Goal: Use online tool/utility: Utilize a website feature to perform a specific function

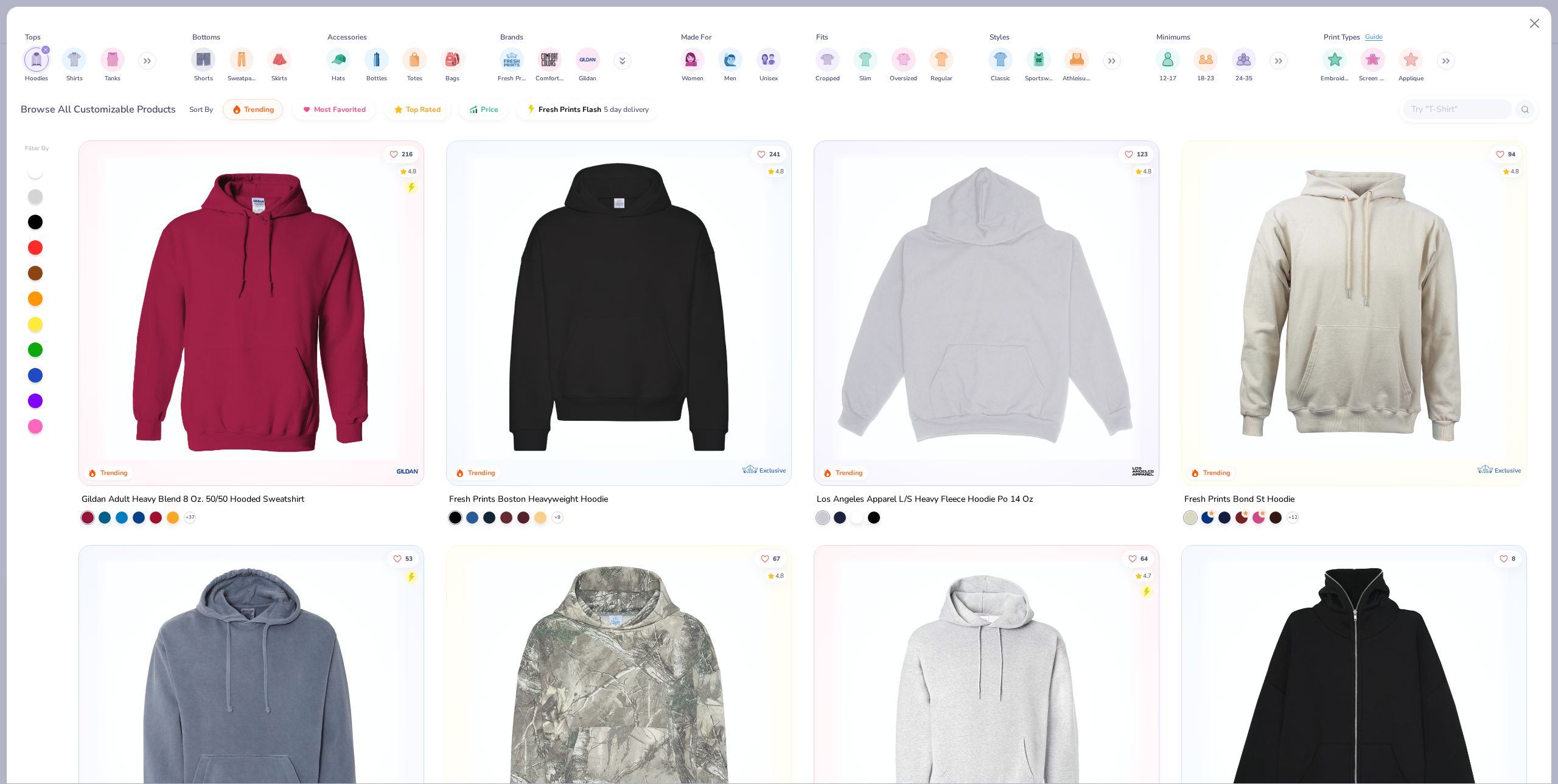
type textarea "x"
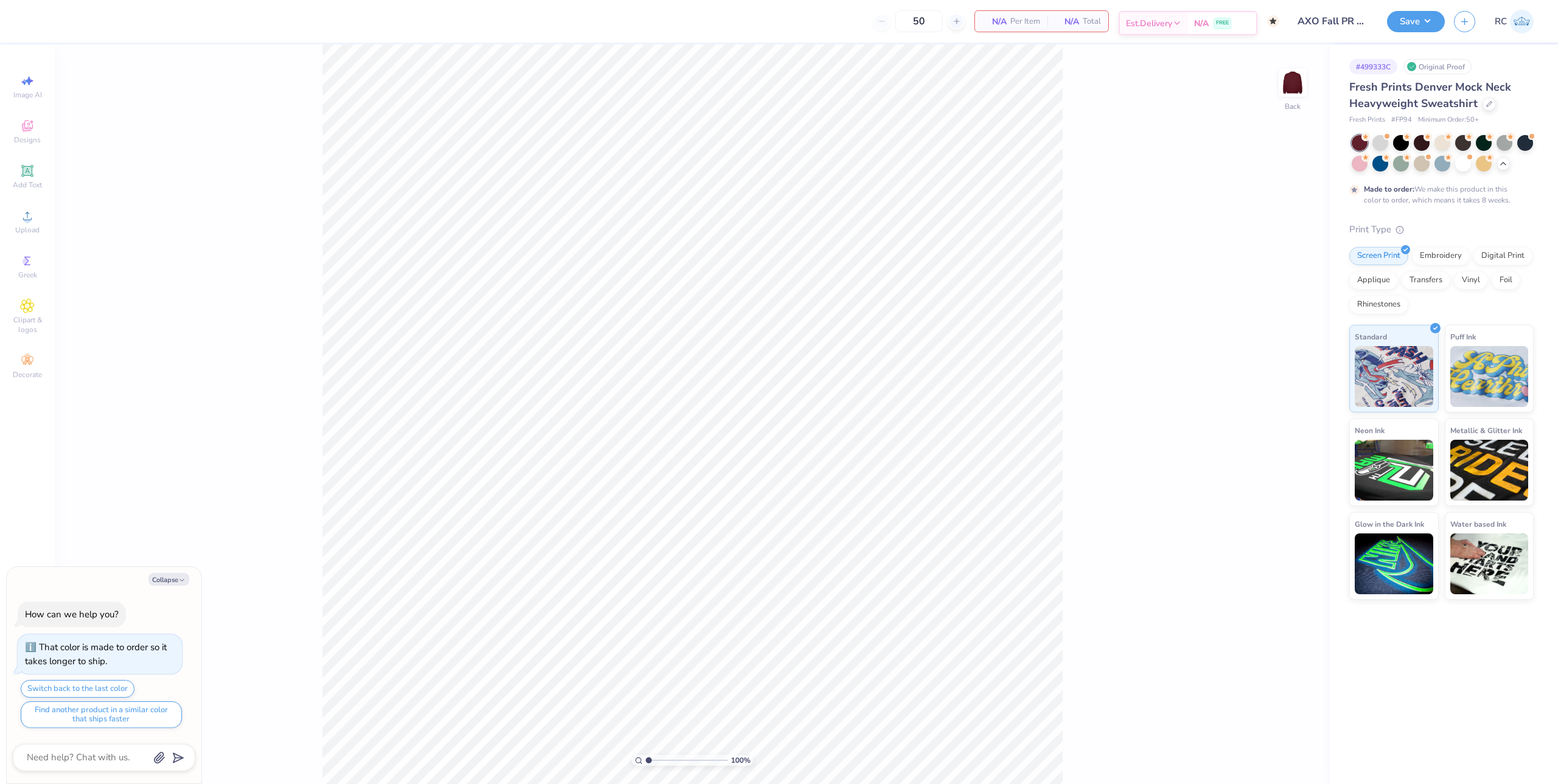
type textarea "x"
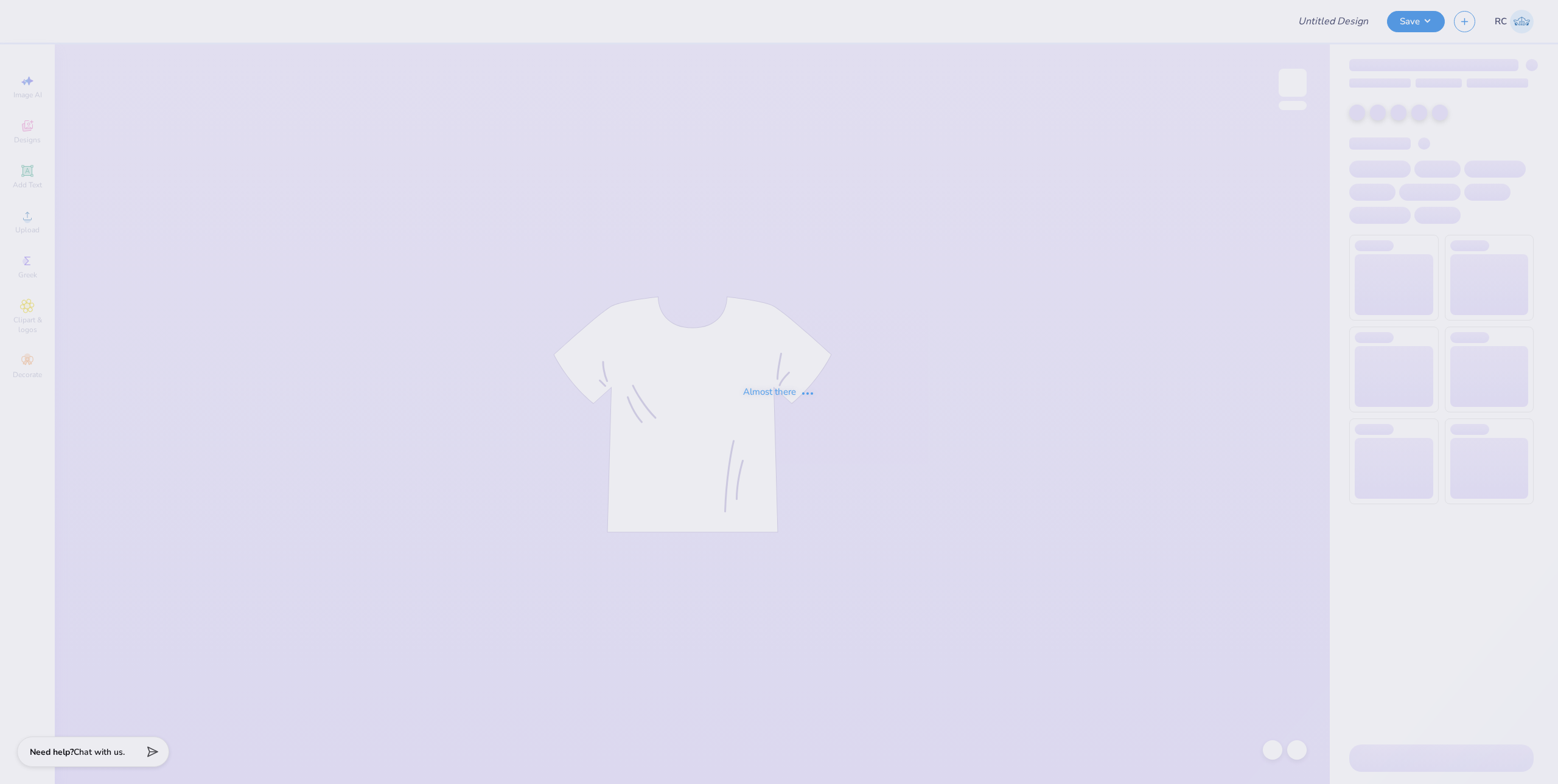
type input "3"
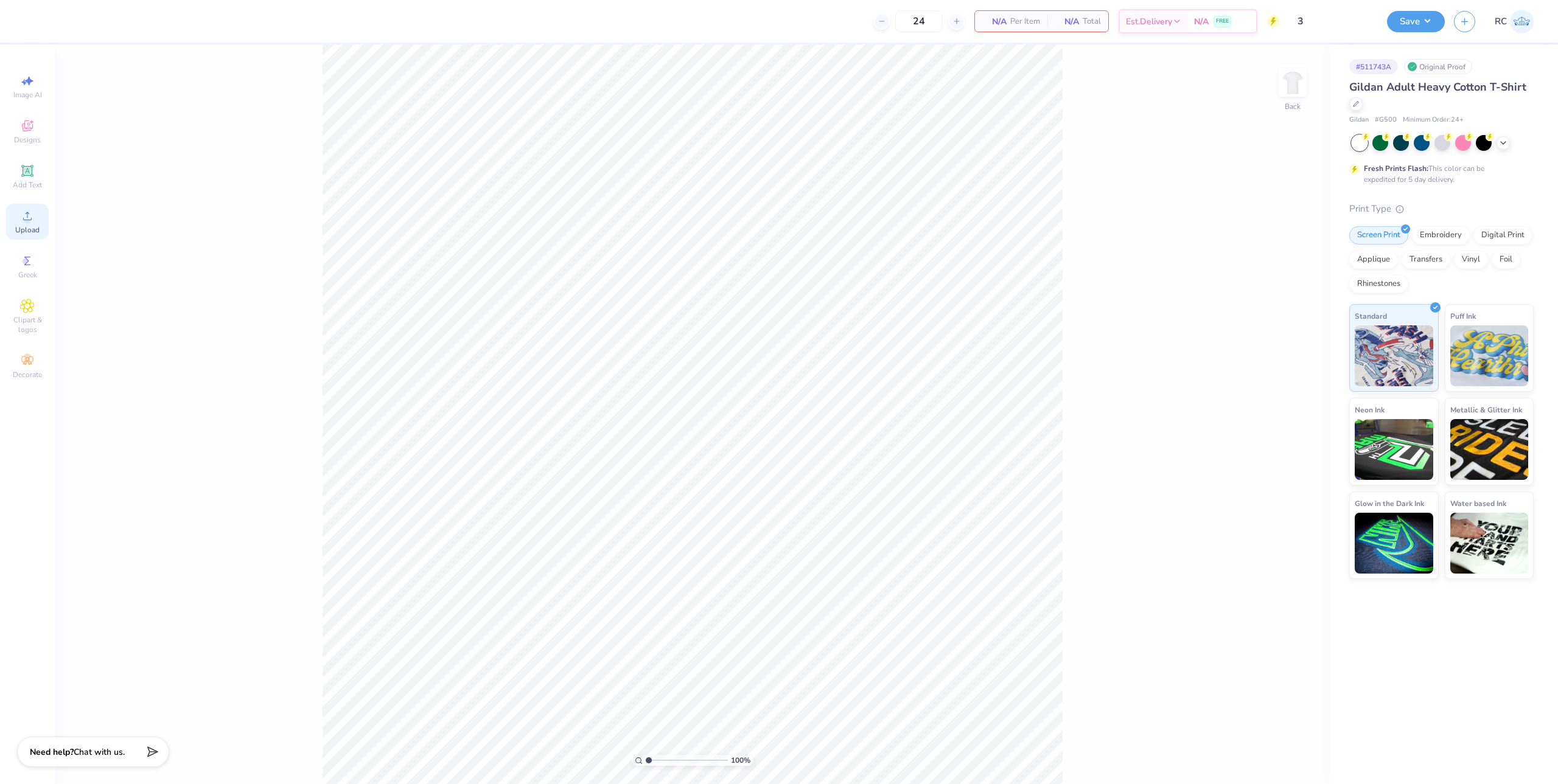
click at [32, 225] on div "Upload" at bounding box center [26, 222] width 42 height 36
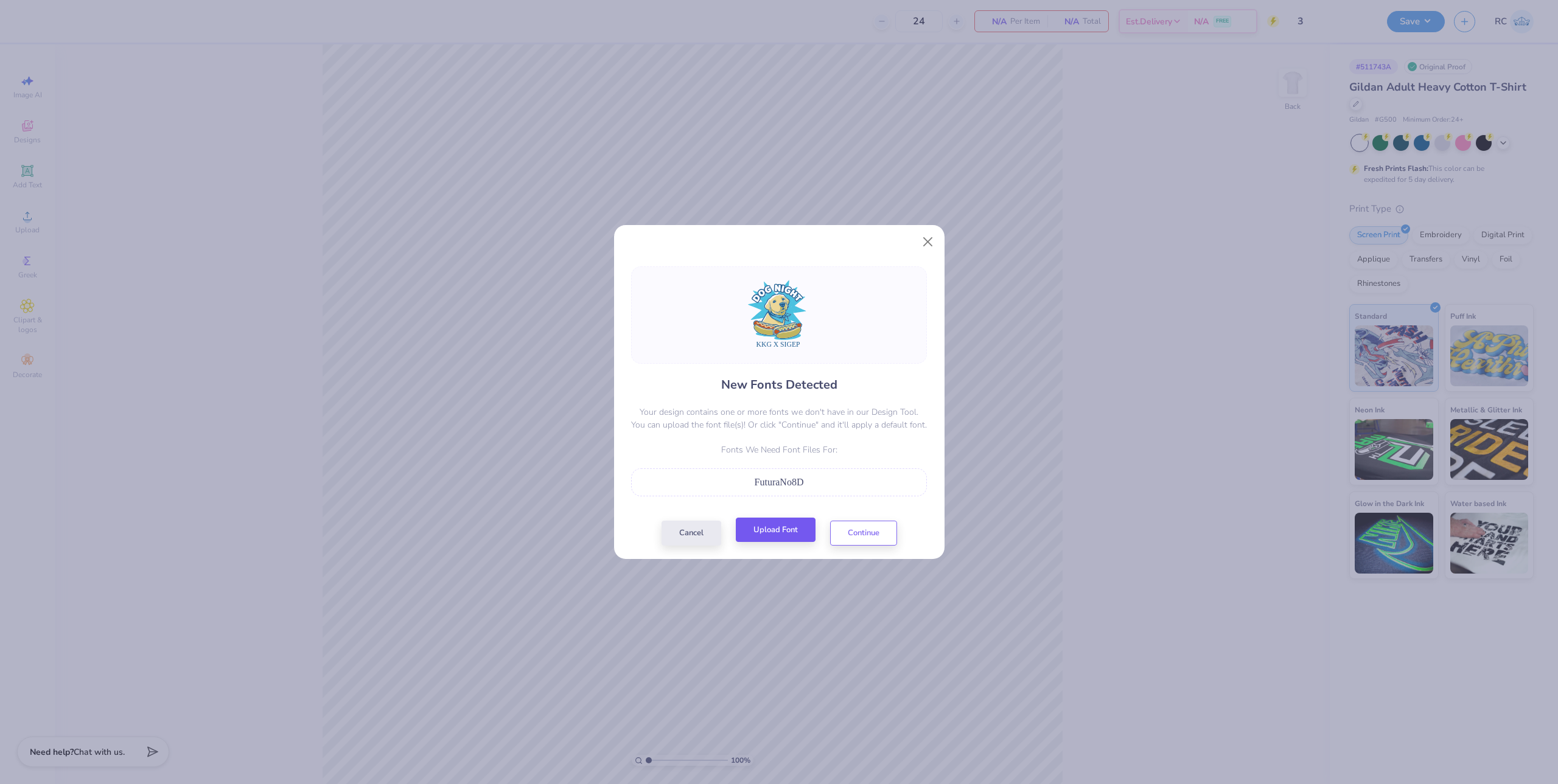
click at [779, 543] on div "Cancel Upload Font Continue" at bounding box center [779, 533] width 235 height 25
click at [765, 528] on button "Upload Font" at bounding box center [775, 530] width 80 height 25
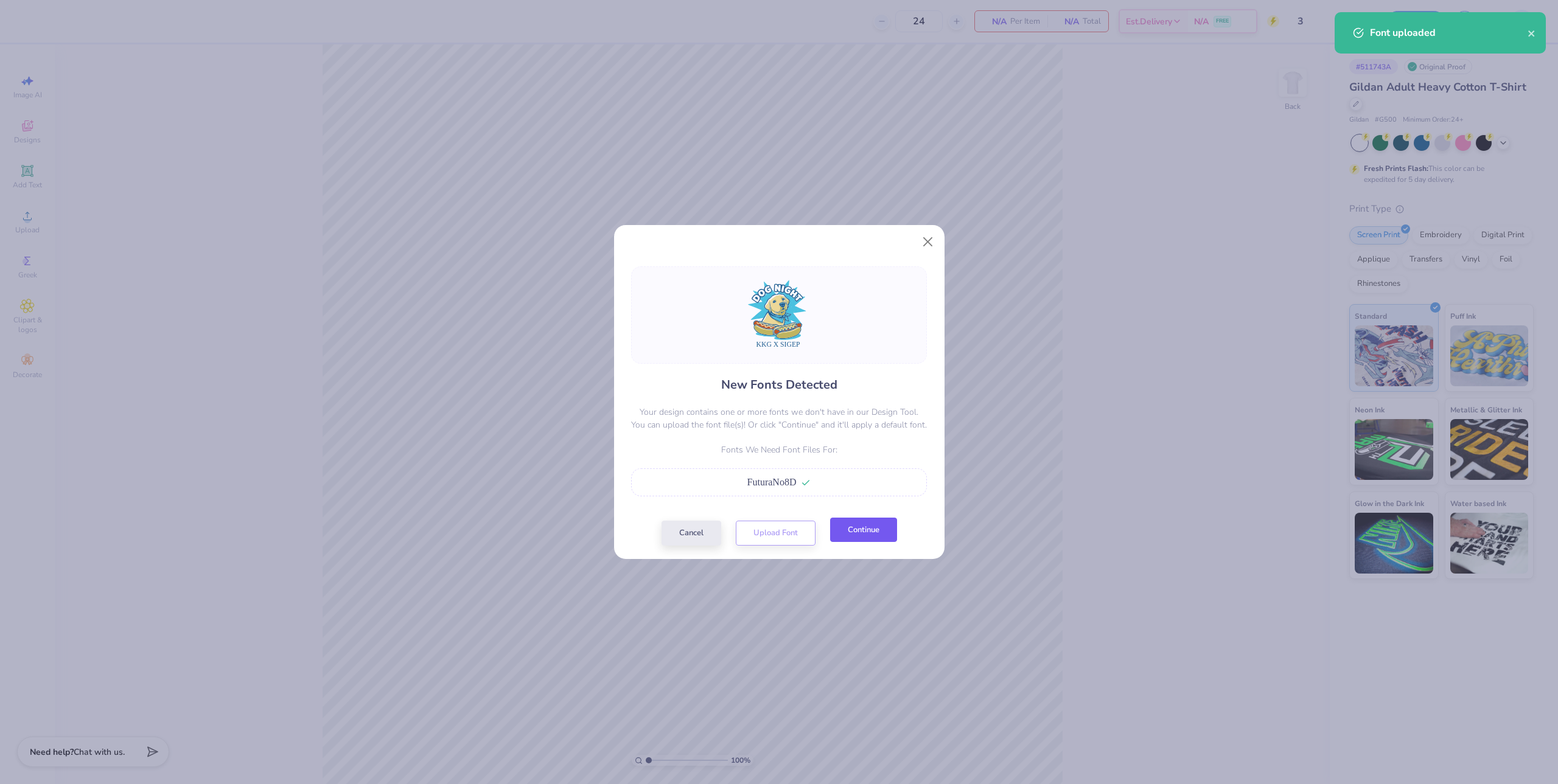
click at [874, 539] on button "Continue" at bounding box center [863, 530] width 67 height 25
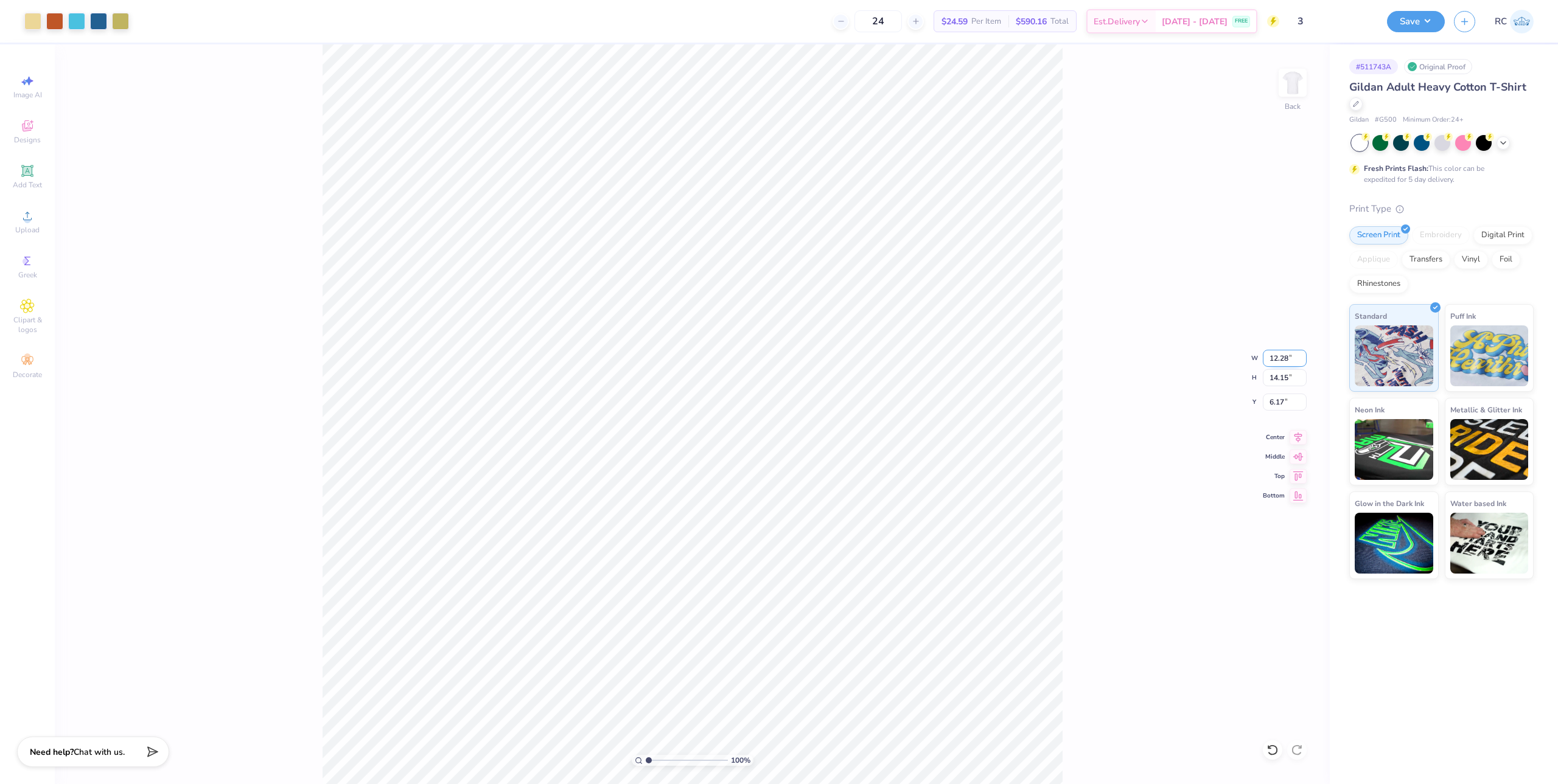
click at [1286, 356] on input "12.28" at bounding box center [1284, 358] width 44 height 17
type input "12.50"
type input "14.41"
click at [1288, 402] on input "6.04" at bounding box center [1284, 402] width 44 height 17
type input "3.00"
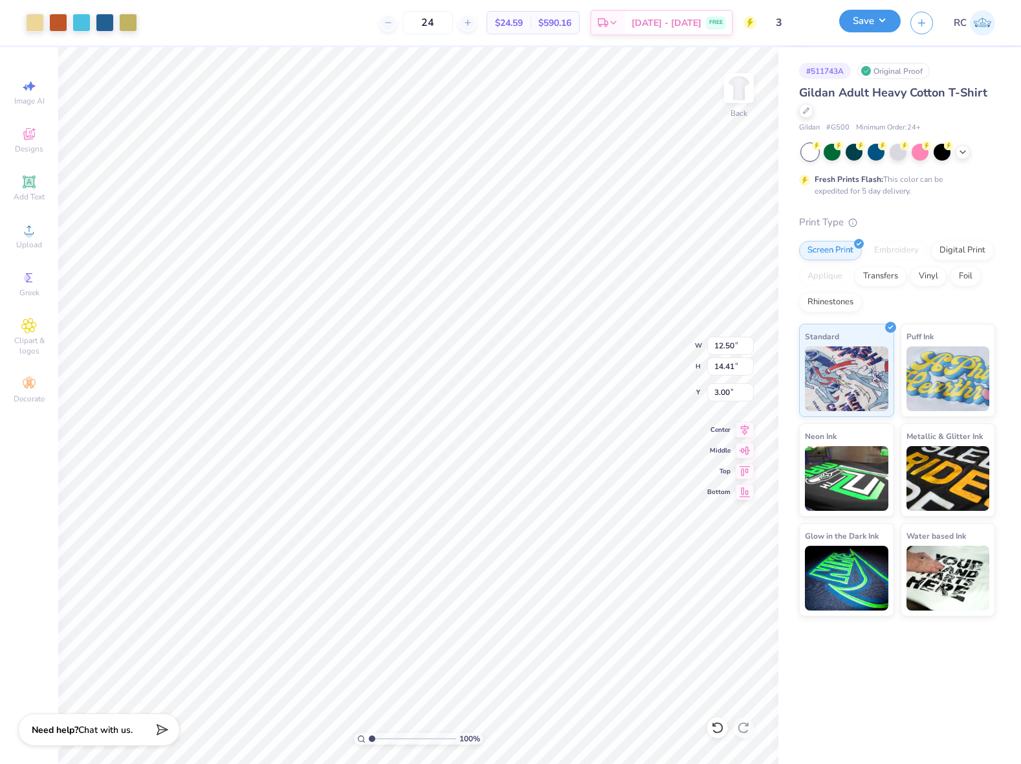
click at [878, 29] on button "Save" at bounding box center [869, 21] width 61 height 23
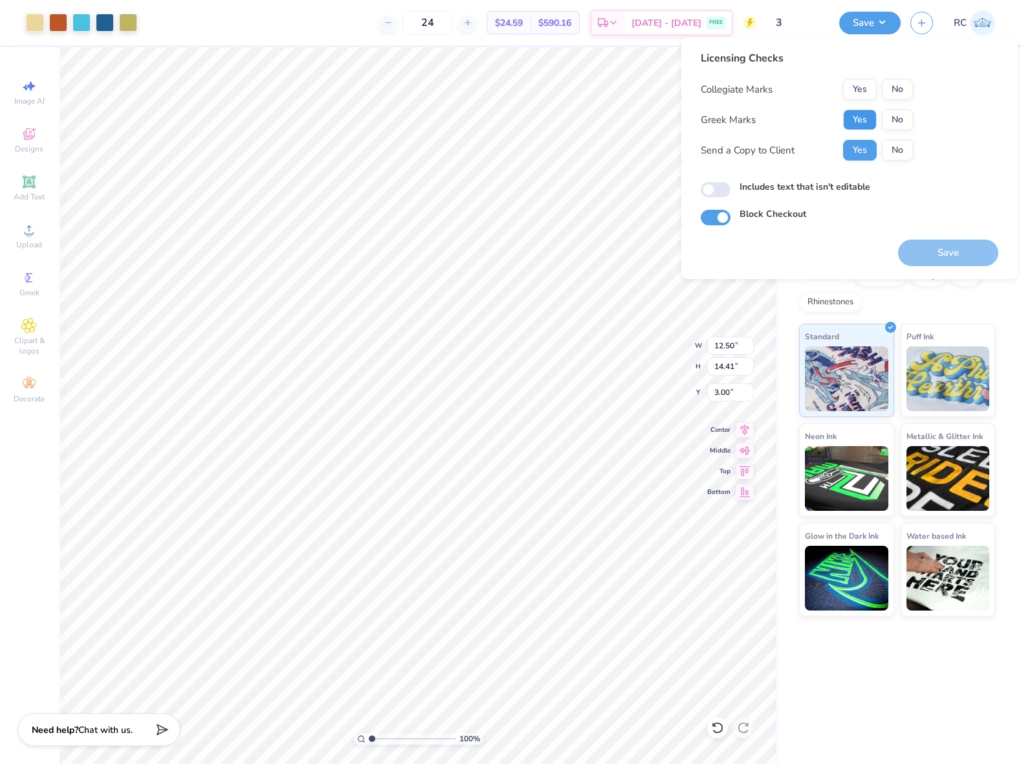
click at [855, 122] on button "Yes" at bounding box center [860, 119] width 34 height 21
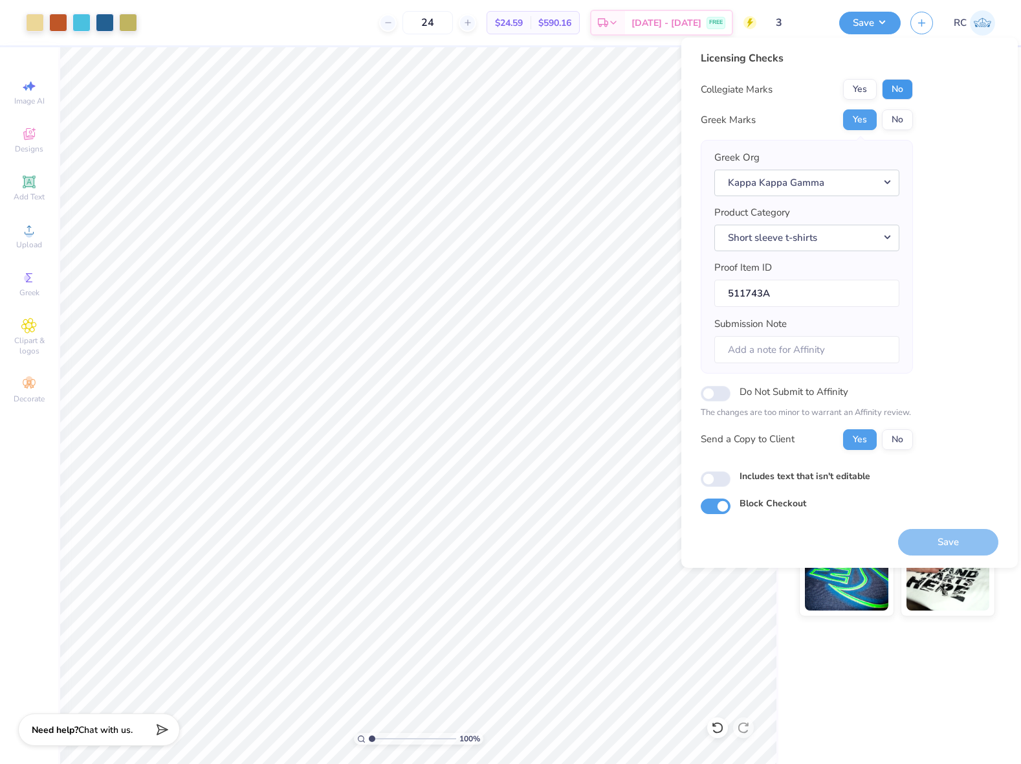
click at [905, 88] on button "No" at bounding box center [897, 89] width 31 height 21
click at [942, 533] on button "Save" at bounding box center [948, 542] width 100 height 27
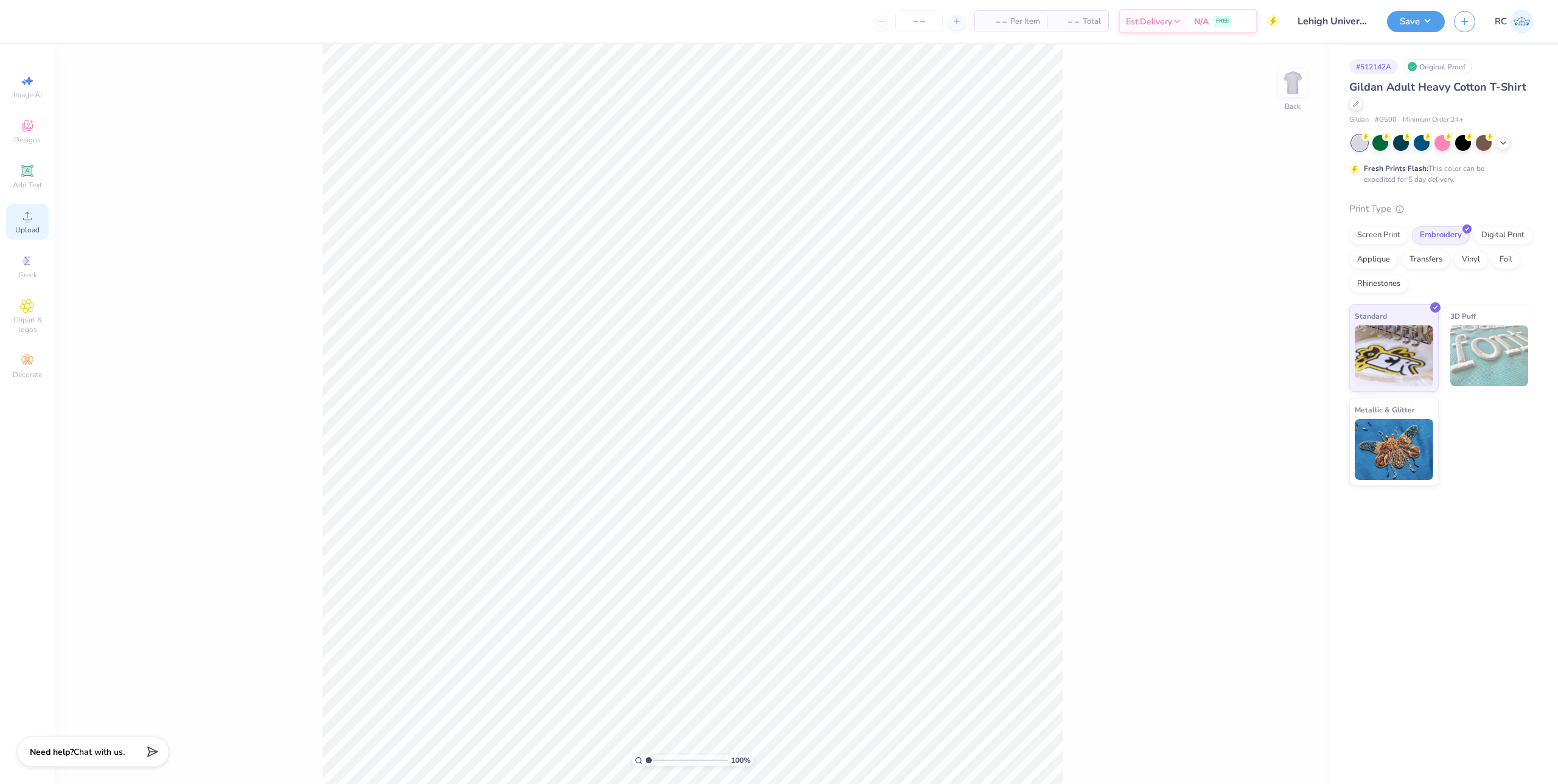
click at [27, 221] on circle at bounding box center [26, 219] width 7 height 7
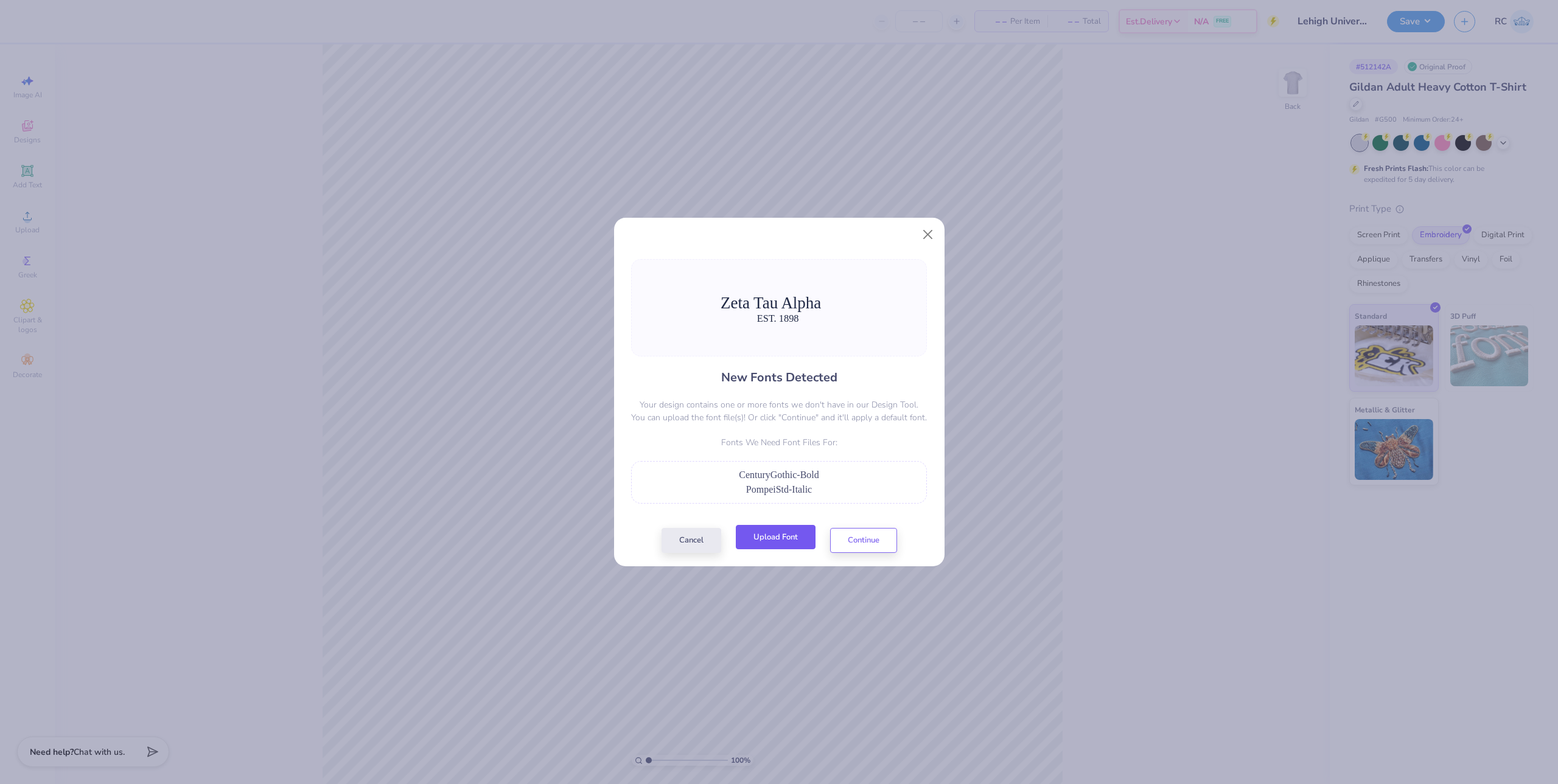
click at [780, 539] on button "Upload Font" at bounding box center [775, 537] width 80 height 25
click at [778, 545] on button "Upload Font" at bounding box center [775, 537] width 80 height 25
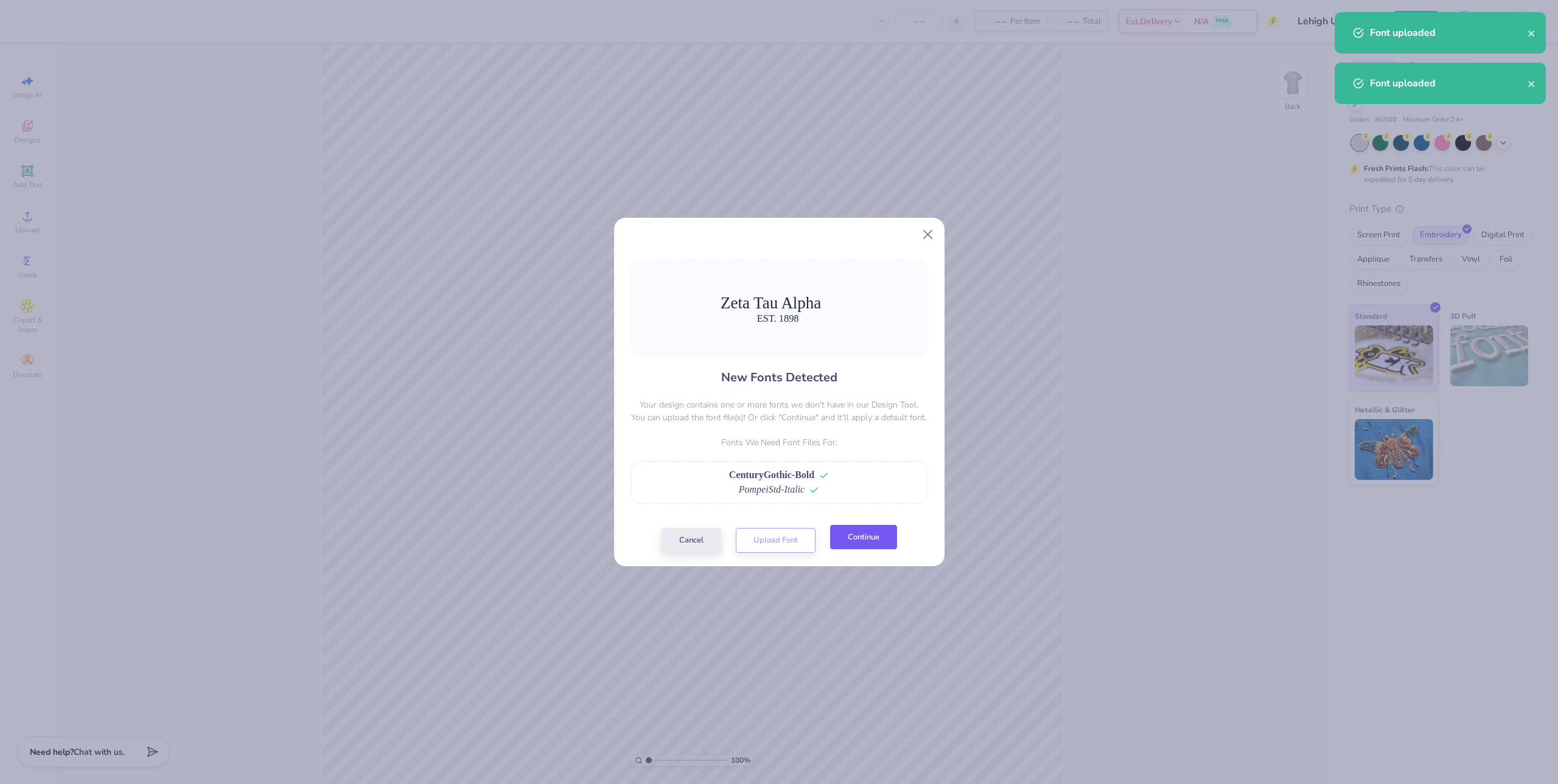
click at [870, 542] on button "Continue" at bounding box center [863, 537] width 67 height 25
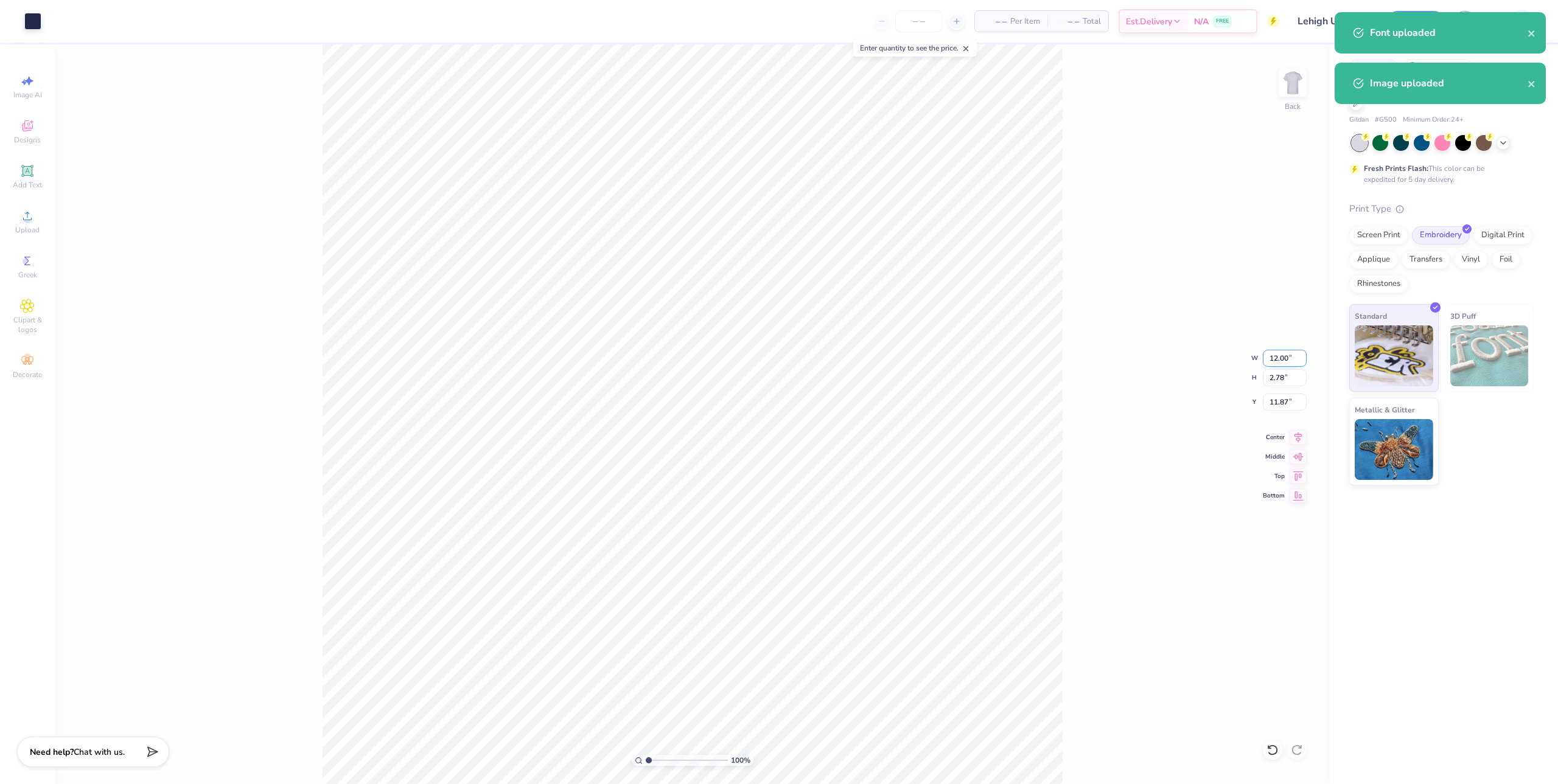
click at [1283, 360] on input "12.00" at bounding box center [1284, 358] width 44 height 17
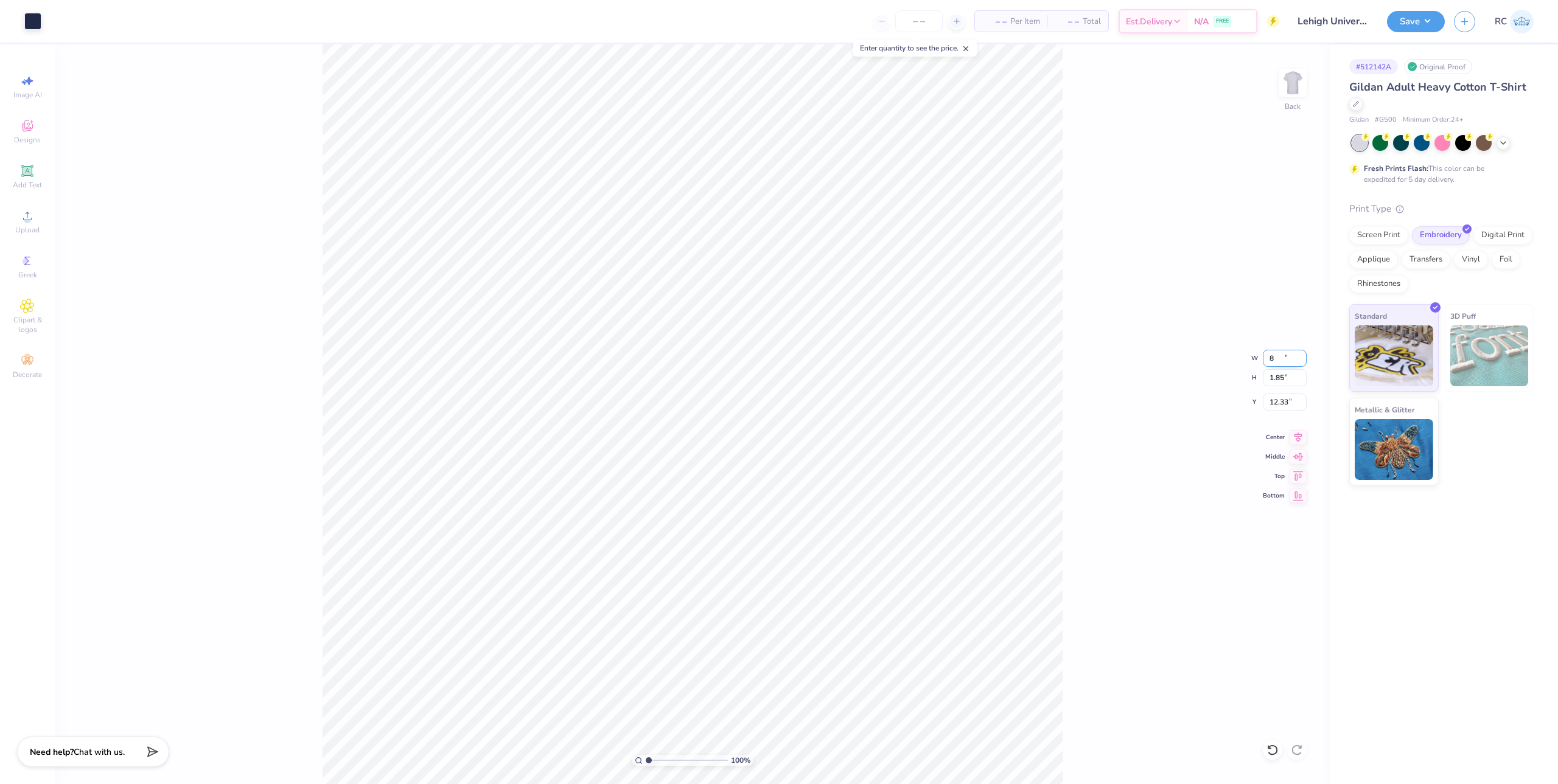
type input "8.00"
type input "1.85"
click at [1291, 400] on input "12.33" at bounding box center [1284, 402] width 44 height 17
type input "3.00"
click at [1285, 358] on input "8.00" at bounding box center [1284, 358] width 44 height 17
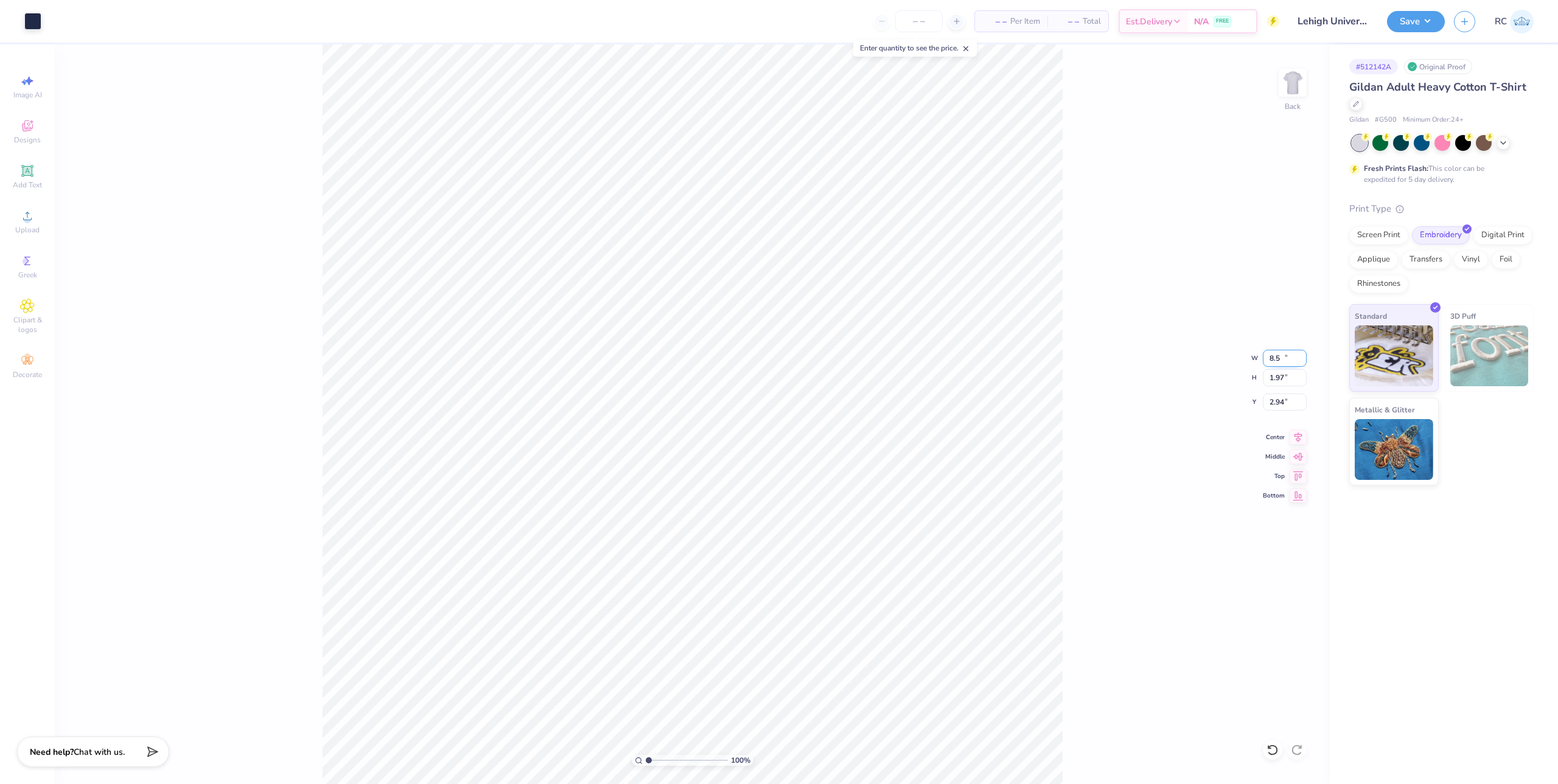
type input "8.50"
type input "1.97"
type input "2.94"
click at [1292, 358] on input "8.50" at bounding box center [1284, 358] width 44 height 17
type input "9.00"
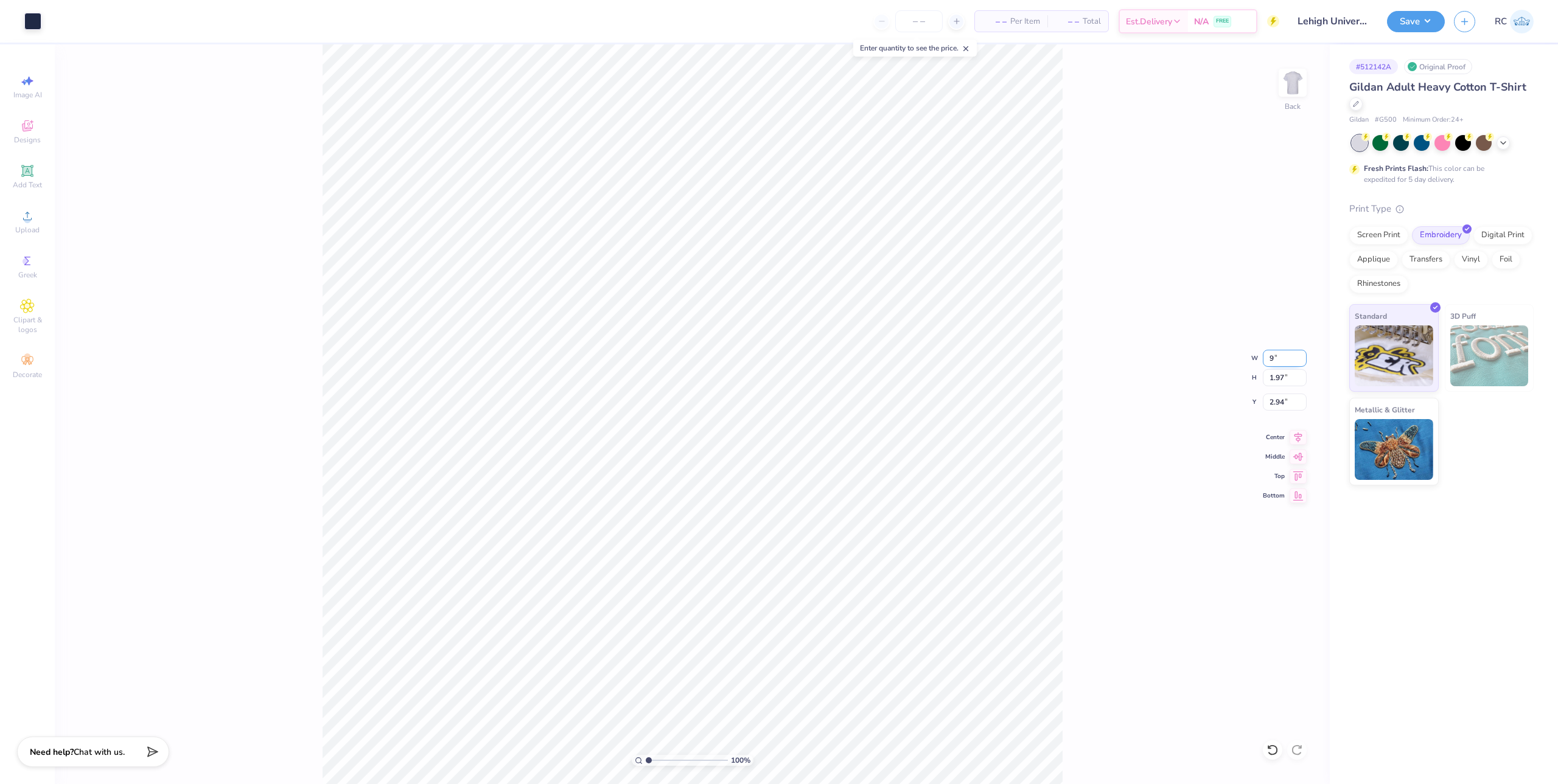
type input "2.08"
click at [1282, 407] on input "2.88" at bounding box center [1284, 402] width 44 height 17
type input "3.00"
